Goal: Information Seeking & Learning: Check status

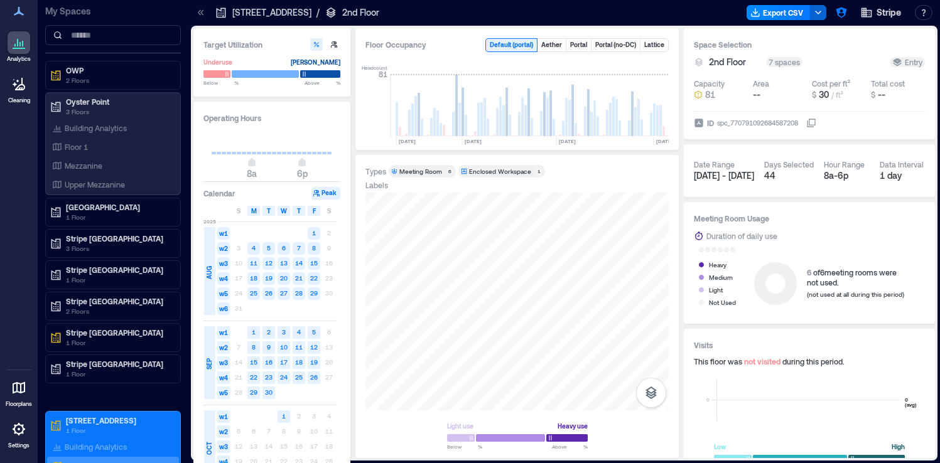
scroll to position [0, 2477]
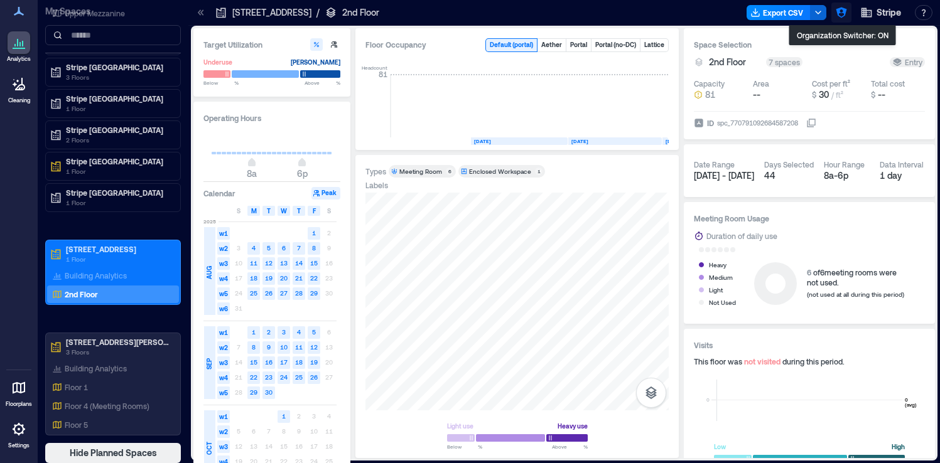
click at [846, 14] on icon "button" at bounding box center [841, 12] width 13 height 13
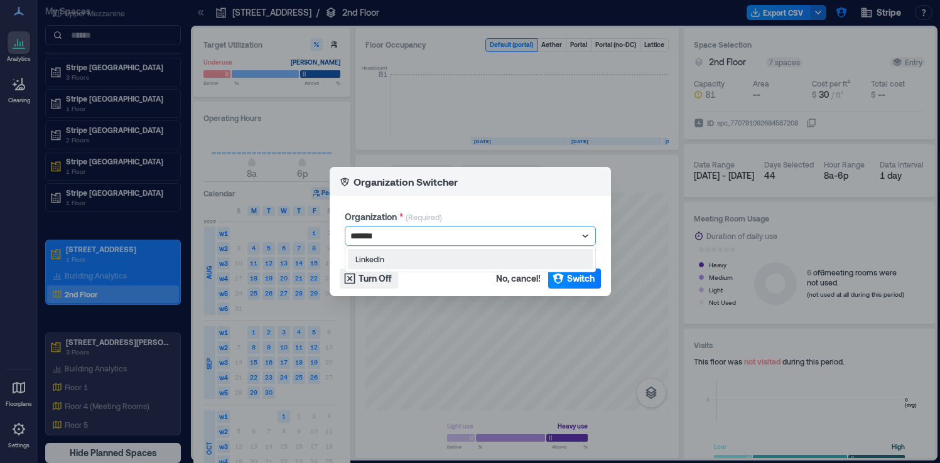
type input "********"
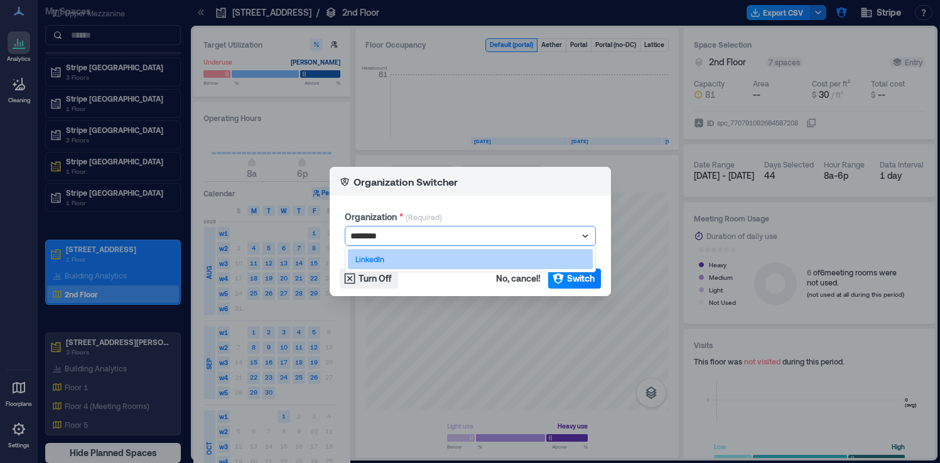
click at [450, 261] on div "LinkedIn" at bounding box center [470, 259] width 245 height 20
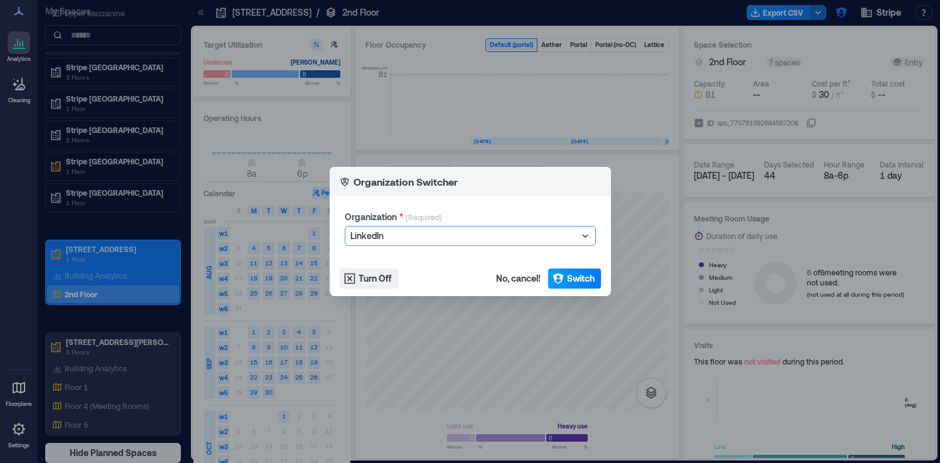
click at [586, 284] on span "Switch" at bounding box center [581, 279] width 28 height 13
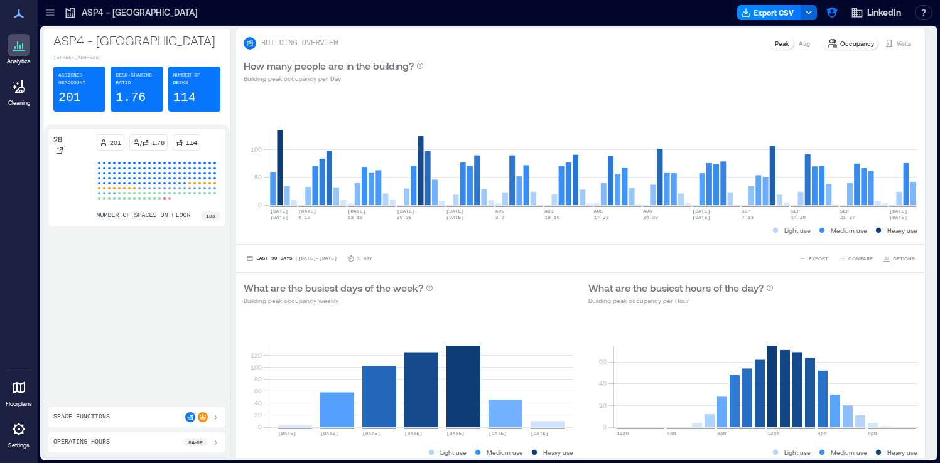
click at [55, 9] on icon at bounding box center [50, 12] width 13 height 13
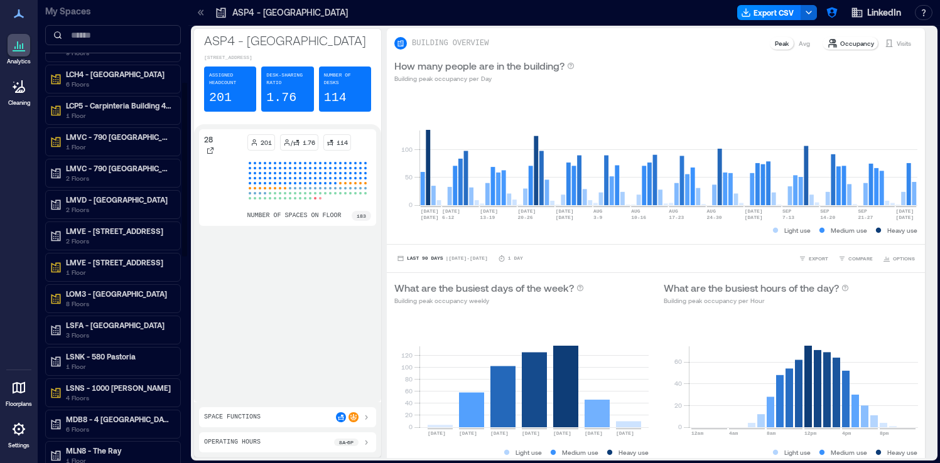
scroll to position [772, 0]
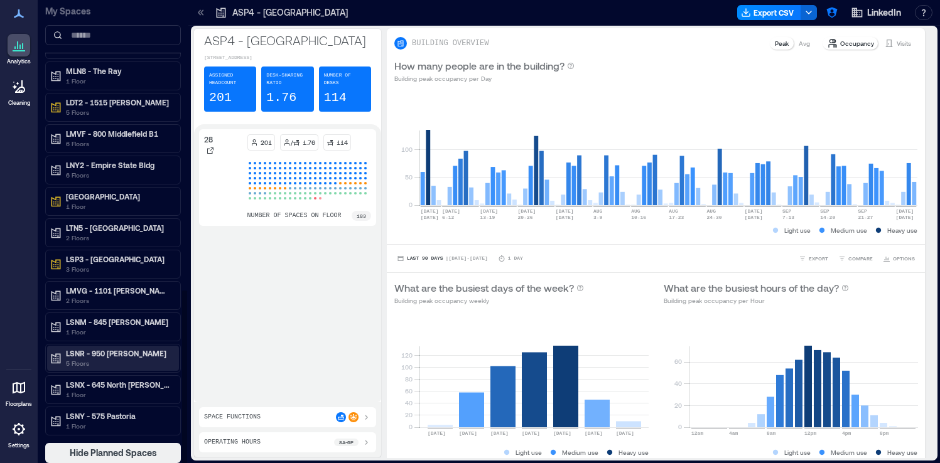
click at [145, 350] on p "LSNR - 950 Maude" at bounding box center [118, 353] width 105 height 10
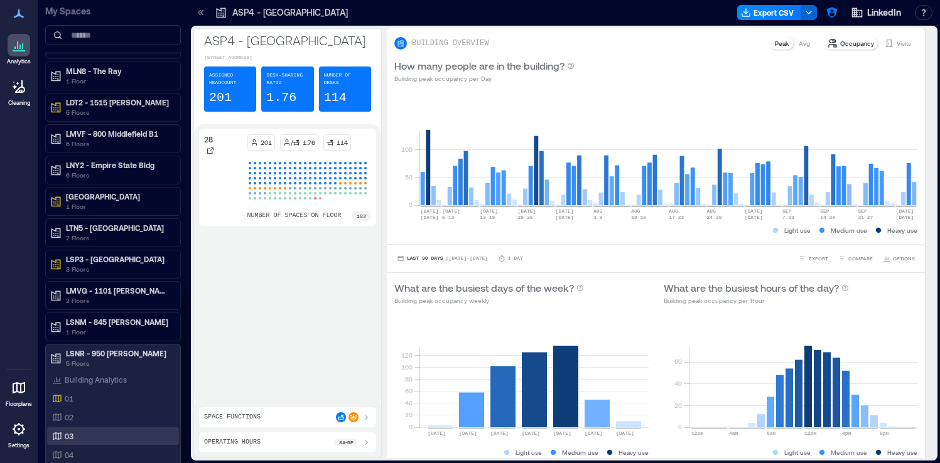
click at [98, 431] on div "03" at bounding box center [111, 436] width 122 height 13
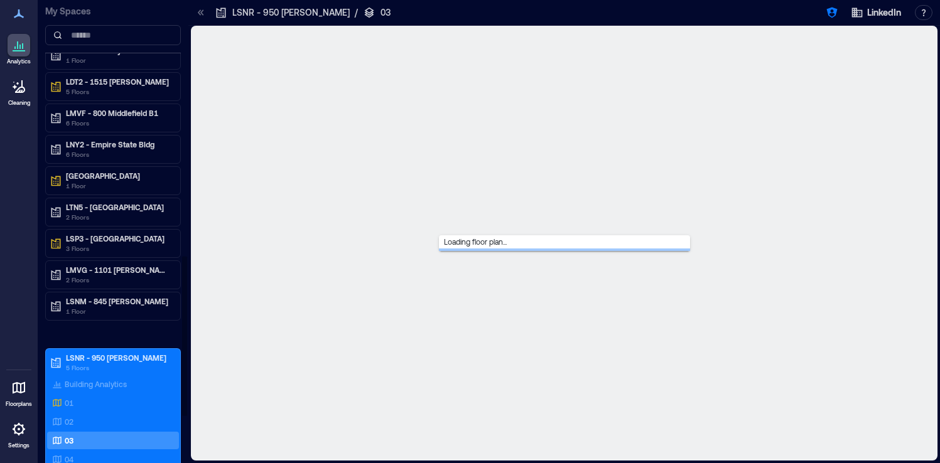
scroll to position [721, 0]
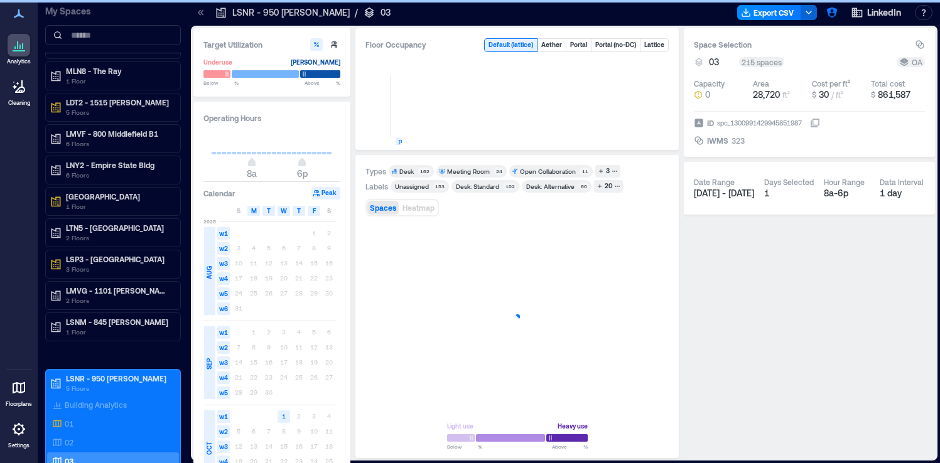
click at [199, 13] on icon at bounding box center [199, 12] width 3 height 6
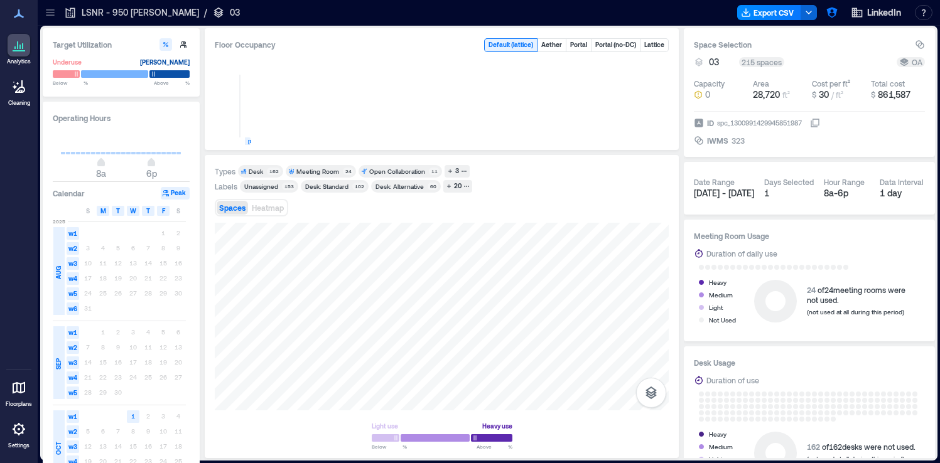
click at [507, 405] on div "Light use Heavy use Below ** % Above ** %" at bounding box center [442, 335] width 454 height 225
